Goal: Information Seeking & Learning: Learn about a topic

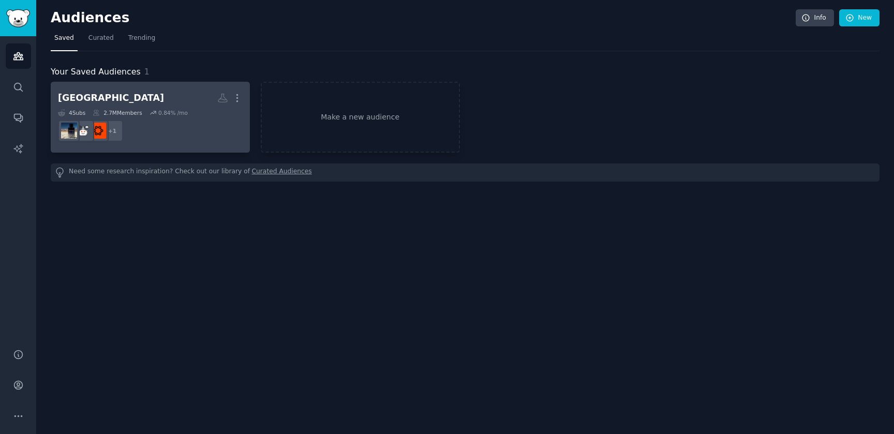
click at [158, 112] on div "0.84 % /mo" at bounding box center [169, 112] width 38 height 7
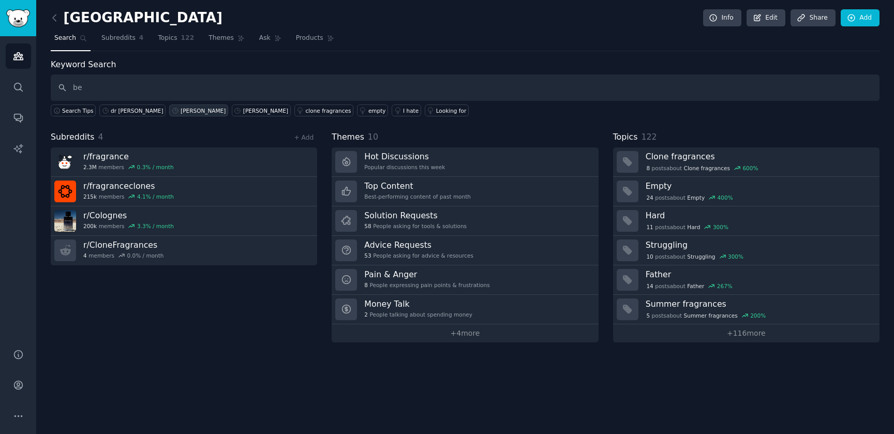
type input "b"
type input "r/beards"
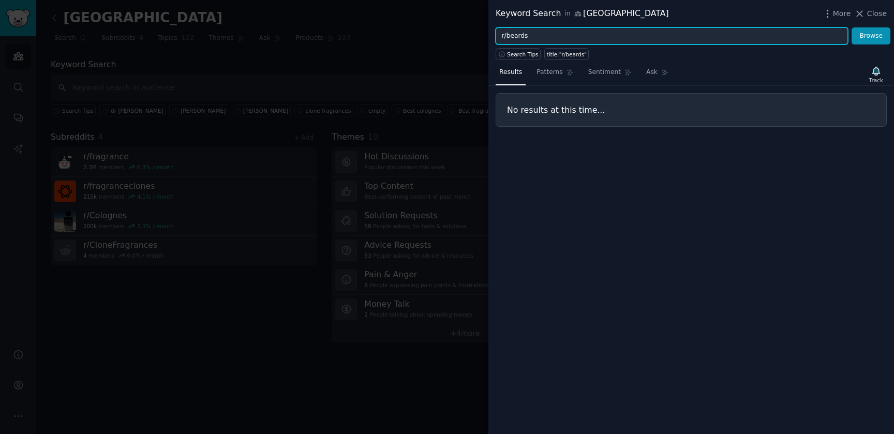
drag, startPoint x: 533, startPoint y: 36, endPoint x: 489, endPoint y: 31, distance: 44.3
click at [489, 31] on div "r/beards Browse" at bounding box center [691, 36] width 406 height 18
type input "beards"
click at [852, 27] on button "Browse" at bounding box center [871, 36] width 39 height 18
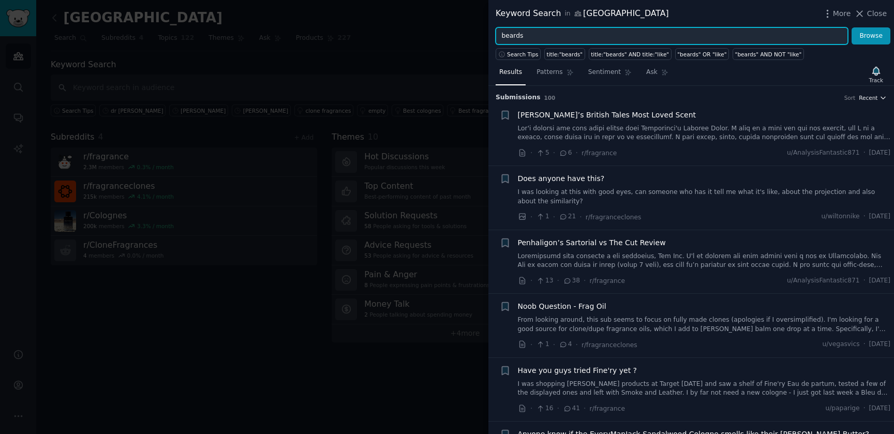
click at [873, 97] on span "Recent" at bounding box center [868, 97] width 19 height 7
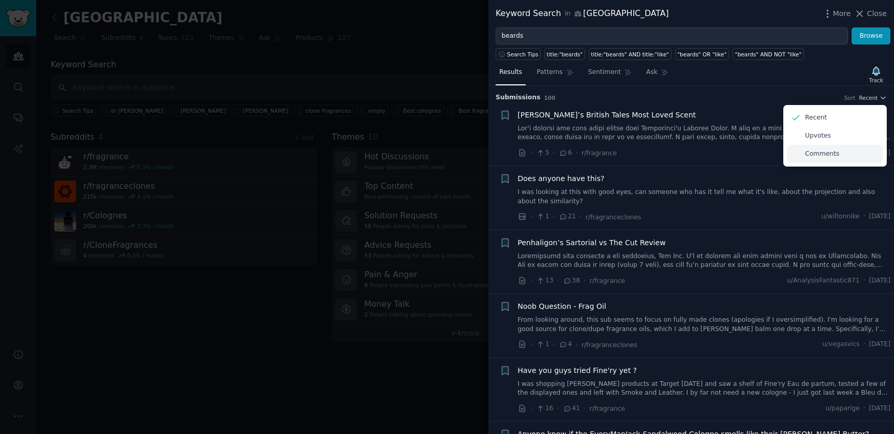
click at [810, 153] on p "Comments" at bounding box center [822, 154] width 34 height 9
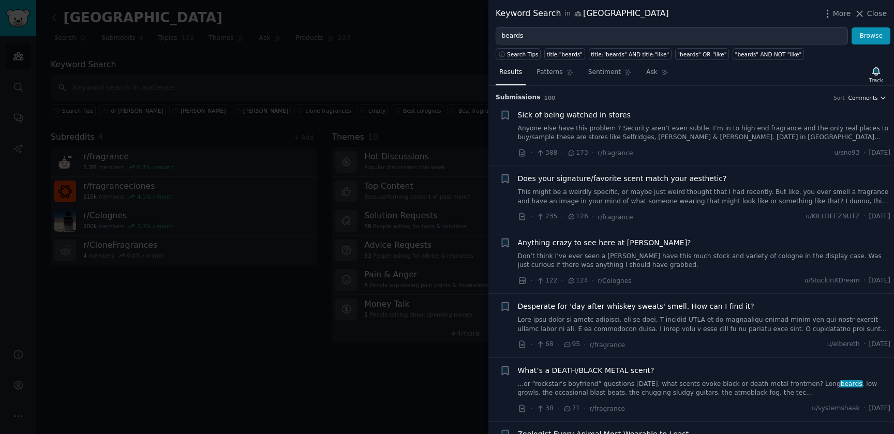
click at [863, 98] on span "Comments" at bounding box center [862, 97] width 29 height 7
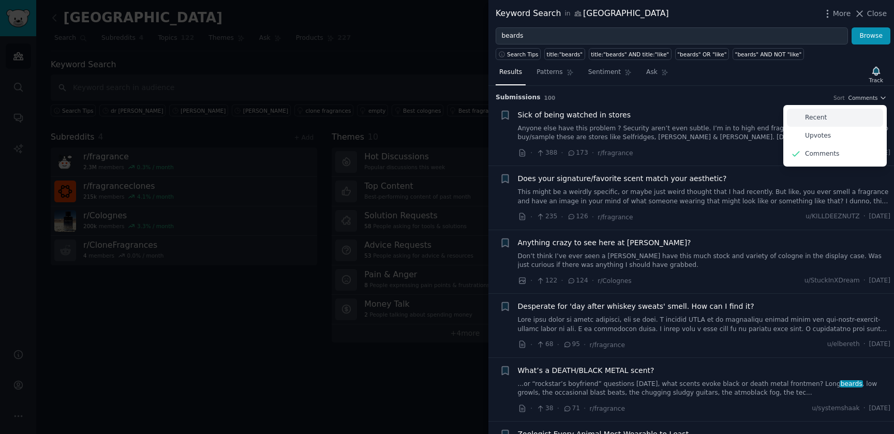
click at [817, 116] on p "Recent" at bounding box center [816, 117] width 22 height 9
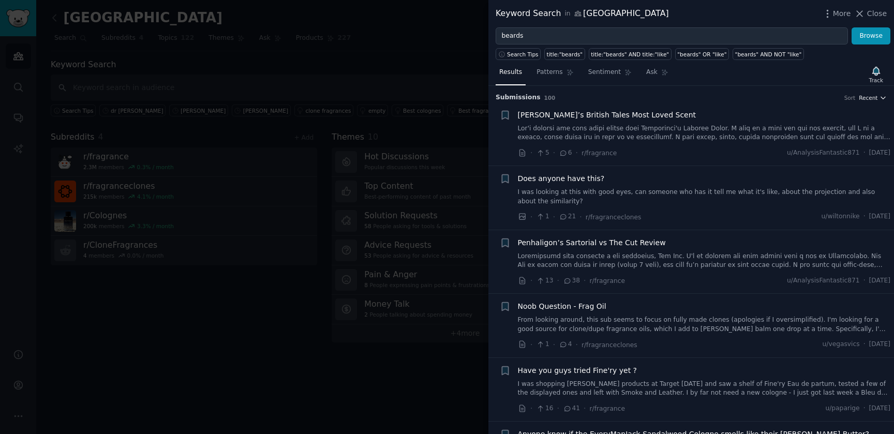
click at [870, 98] on span "Recent" at bounding box center [868, 97] width 19 height 7
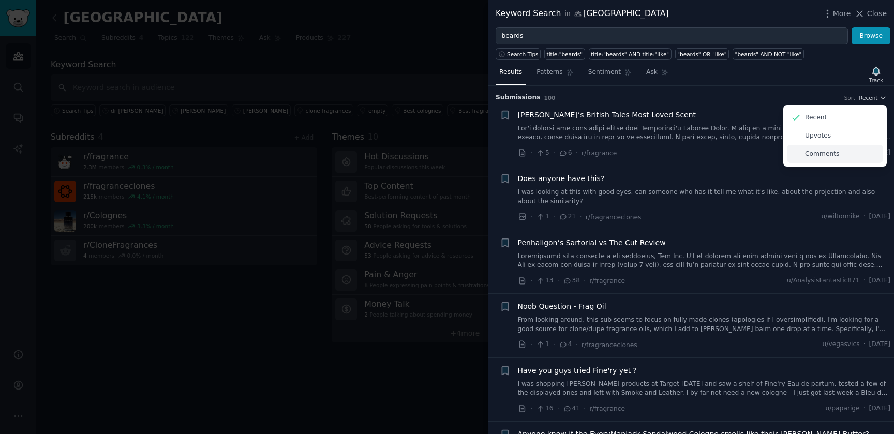
click at [825, 152] on p "Comments" at bounding box center [822, 154] width 34 height 9
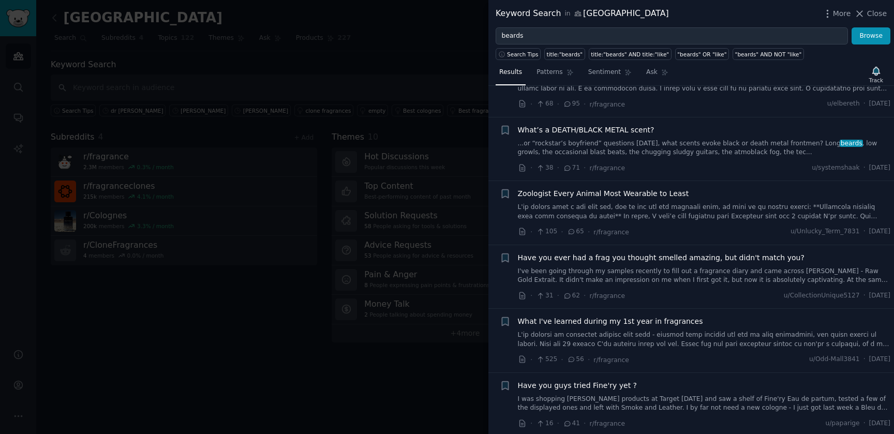
scroll to position [232, 0]
